Goal: Find specific page/section: Find specific page/section

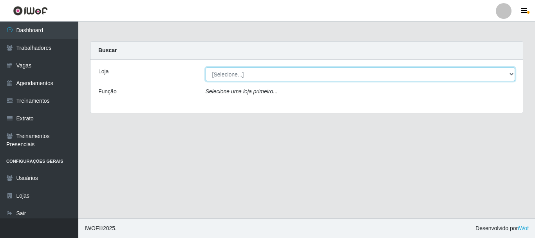
drag, startPoint x: 223, startPoint y: 73, endPoint x: 225, endPoint y: 80, distance: 7.7
click at [223, 73] on select "[Selecione...] Iskisita Atakado - Centro de Distribuição" at bounding box center [360, 74] width 310 height 14
select select "425"
click at [205, 67] on select "[Selecione...] Iskisita Atakado - Centro de Distribuição" at bounding box center [360, 74] width 310 height 14
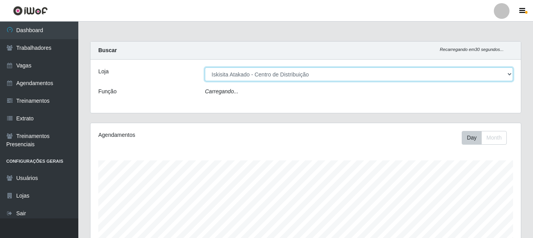
scroll to position [162, 430]
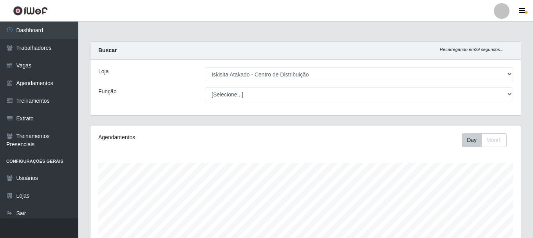
click at [180, 40] on main "Carregando... Buscar Recarregando em 29 segundos... Loja [Selecione...] Iskisit…" at bounding box center [305, 216] width 454 height 388
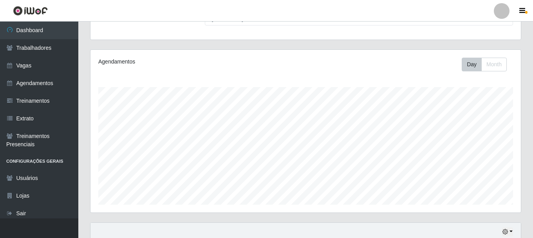
scroll to position [192, 0]
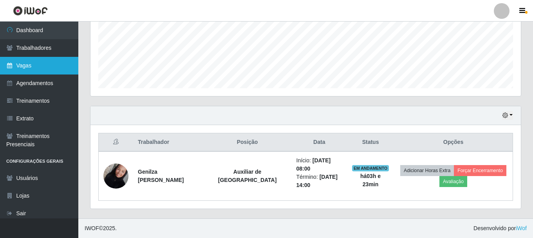
click at [15, 67] on link "Vagas" at bounding box center [39, 66] width 78 height 18
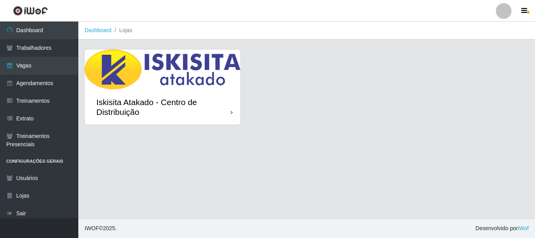
click at [156, 85] on img at bounding box center [163, 69] width 156 height 40
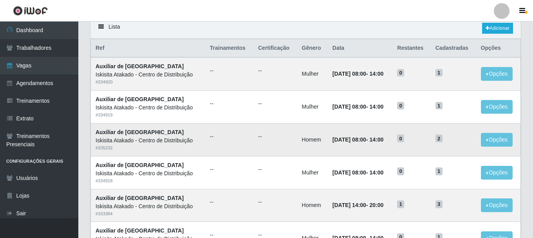
scroll to position [78, 0]
